Goal: Information Seeking & Learning: Learn about a topic

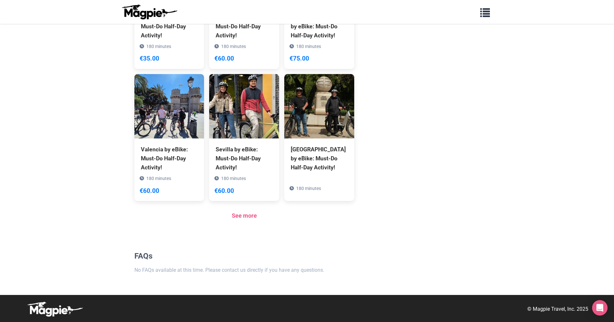
scroll to position [431, 0]
click at [254, 215] on link "See more" at bounding box center [244, 215] width 25 height 7
click at [489, 13] on span "button" at bounding box center [485, 11] width 10 height 10
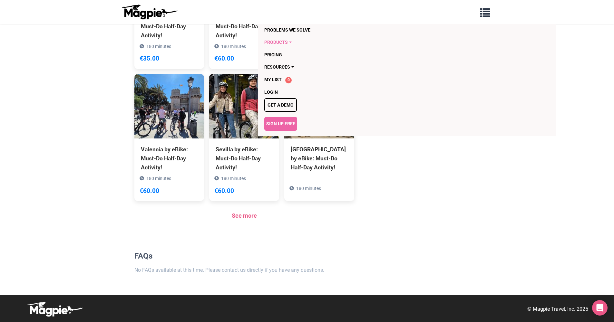
click at [279, 46] on link "Products" at bounding box center [369, 42] width 211 height 12
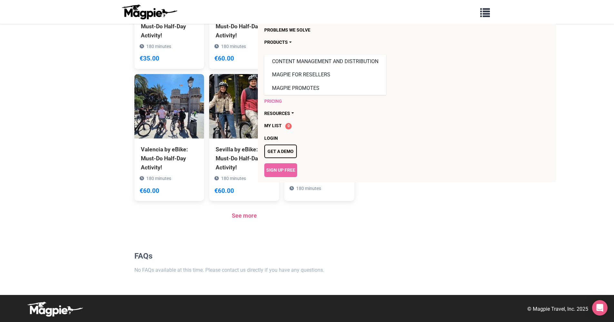
click at [277, 101] on link "Pricing" at bounding box center [369, 101] width 211 height 12
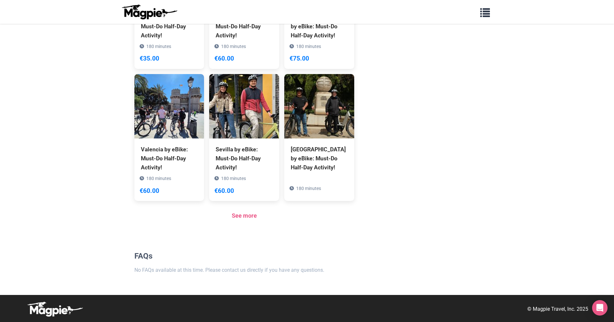
click at [329, 0] on nav "Problems we solve Products Content Management and Distribution Magpie for Resel…" at bounding box center [307, 12] width 614 height 24
click at [242, 215] on link "See more" at bounding box center [244, 215] width 25 height 7
